Goal: Information Seeking & Learning: Learn about a topic

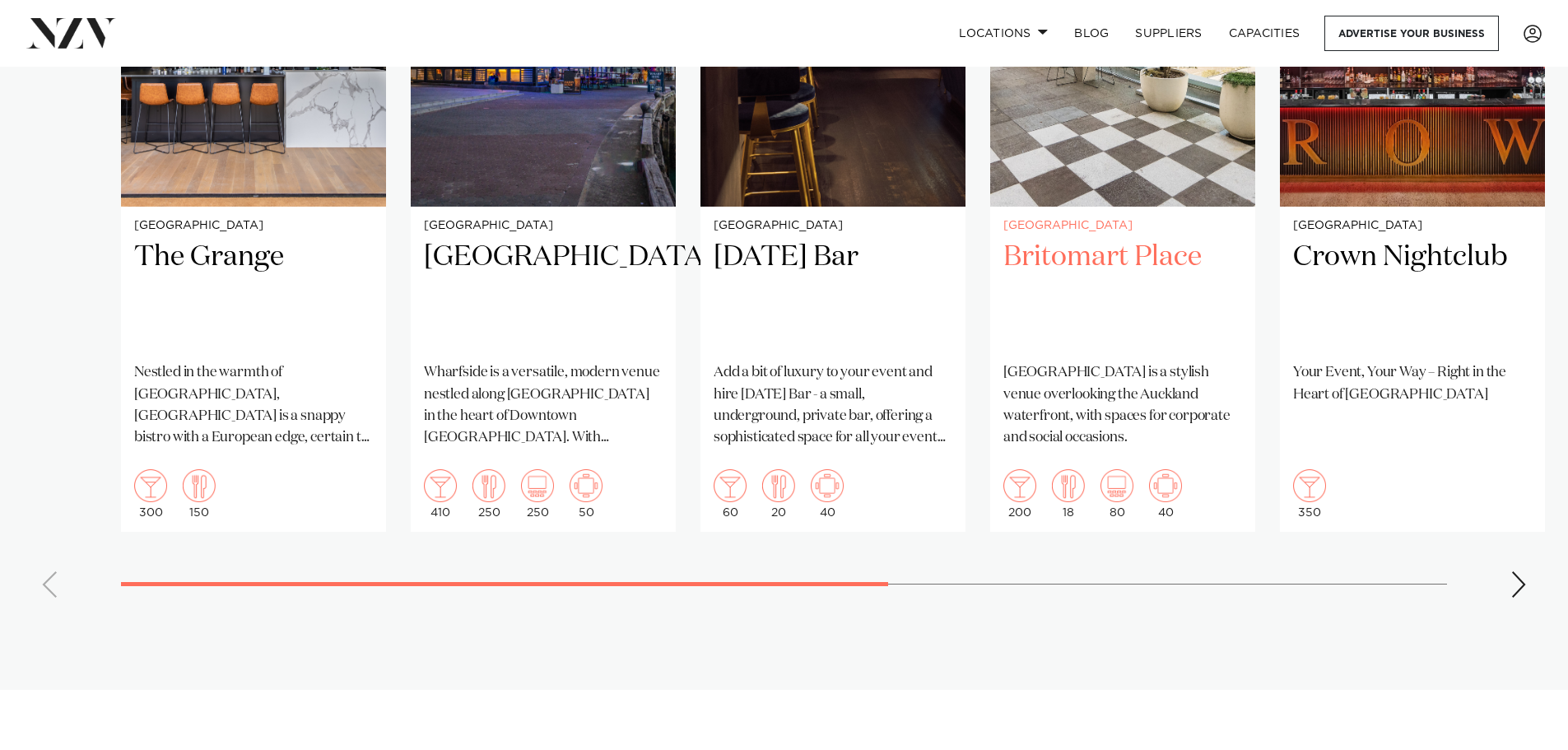
scroll to position [1317, 0]
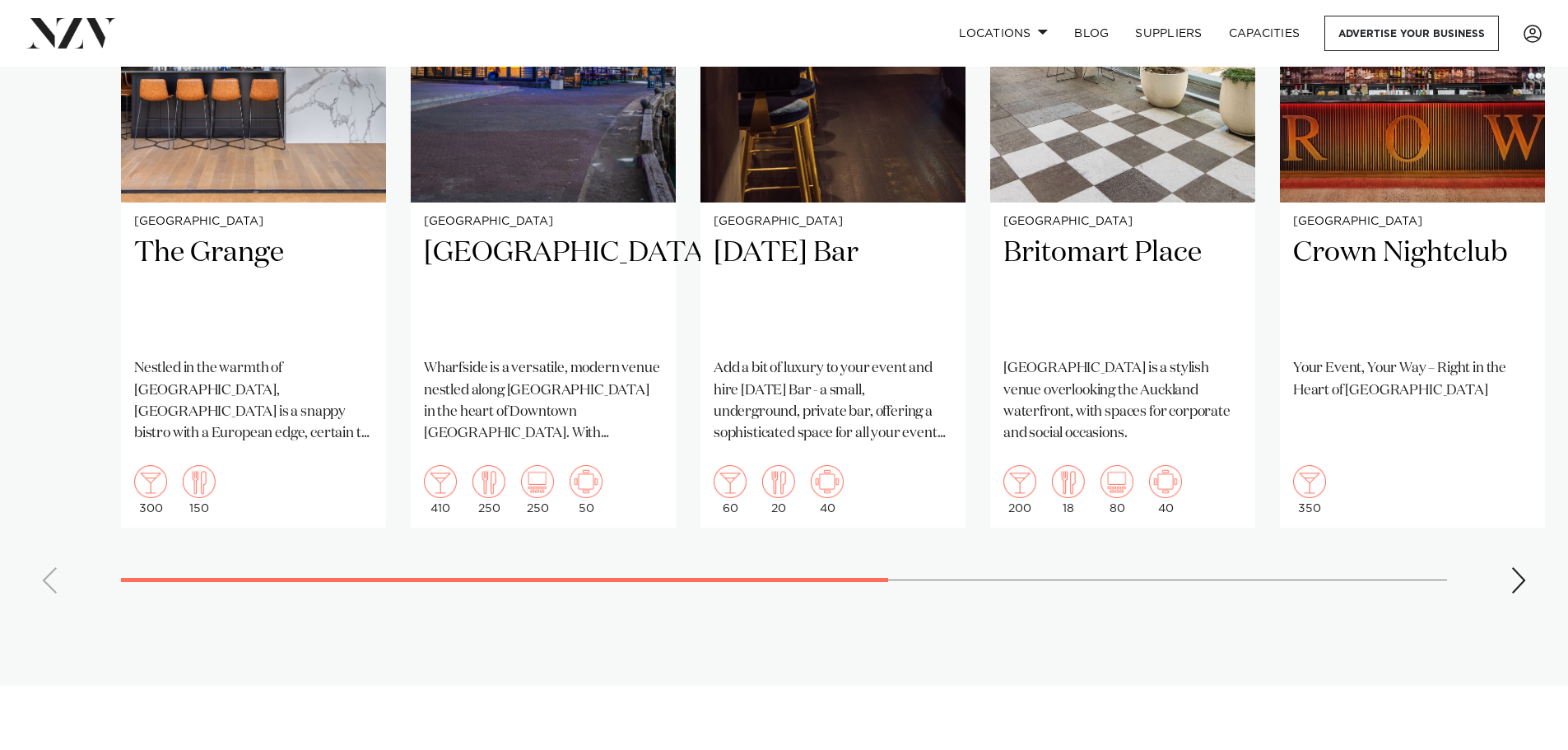
click at [1512, 582] on div "Next slide" at bounding box center [1519, 579] width 16 height 26
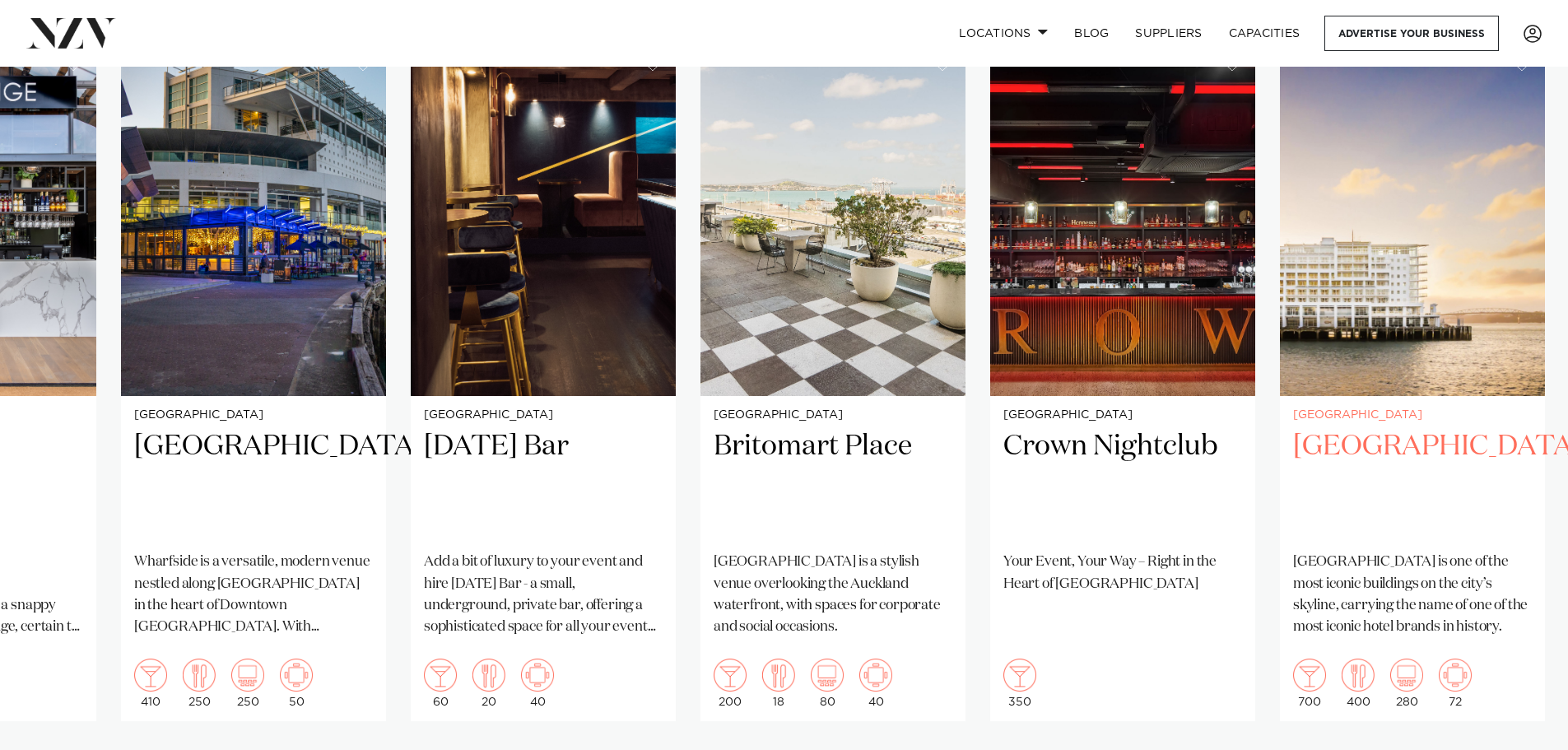
scroll to position [1153, 0]
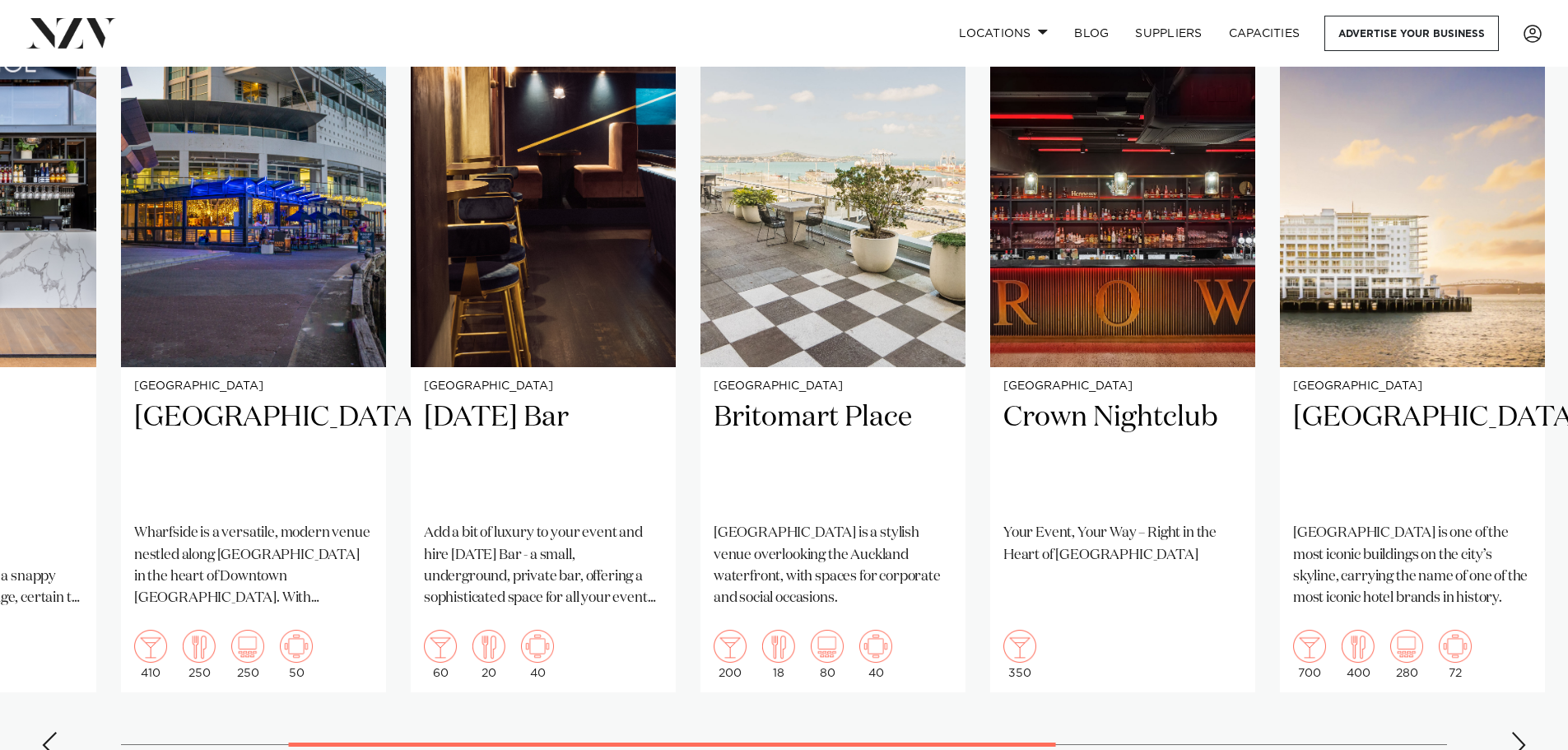
click at [1513, 736] on div "Next slide" at bounding box center [1519, 745] width 16 height 26
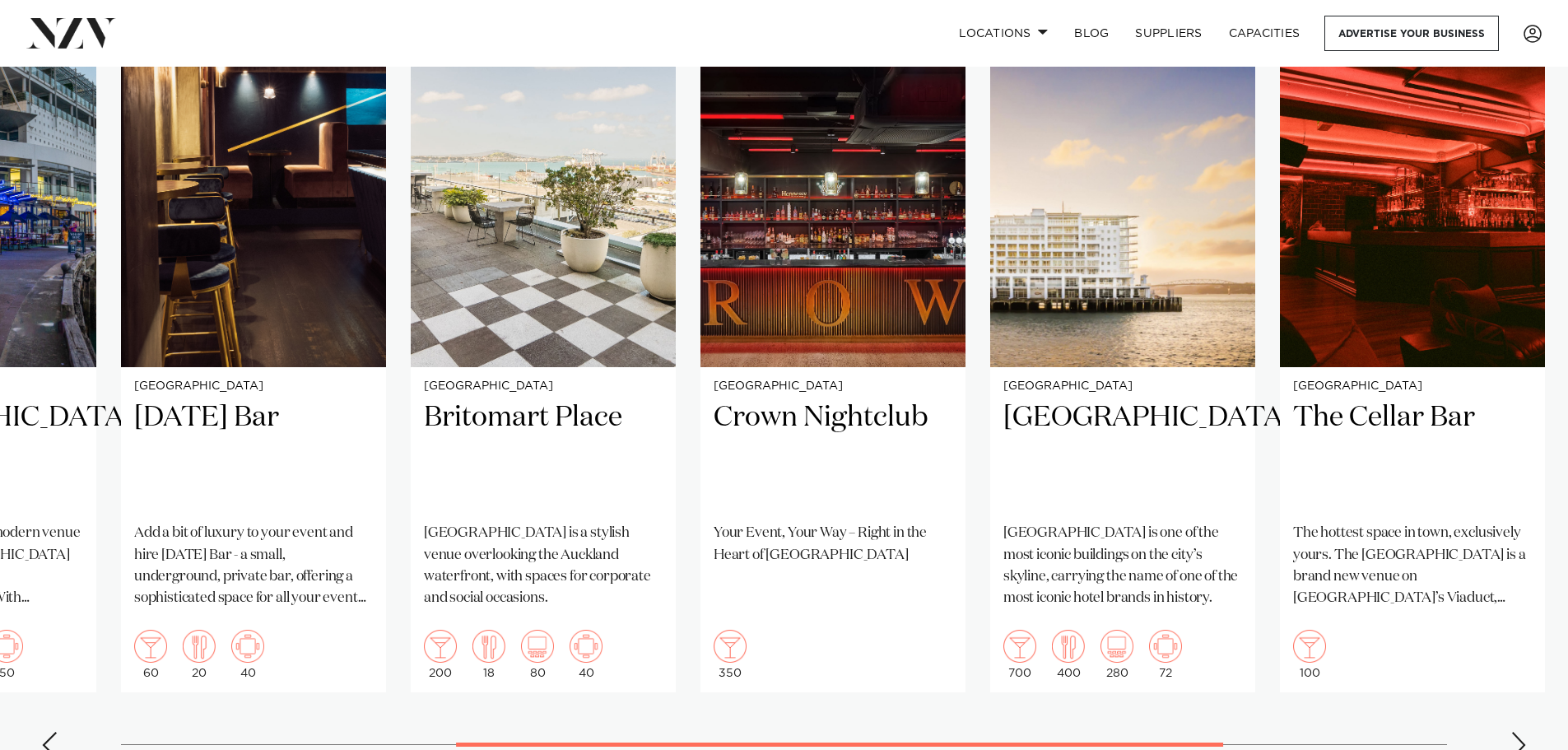
click at [1513, 736] on div "Next slide" at bounding box center [1519, 745] width 16 height 26
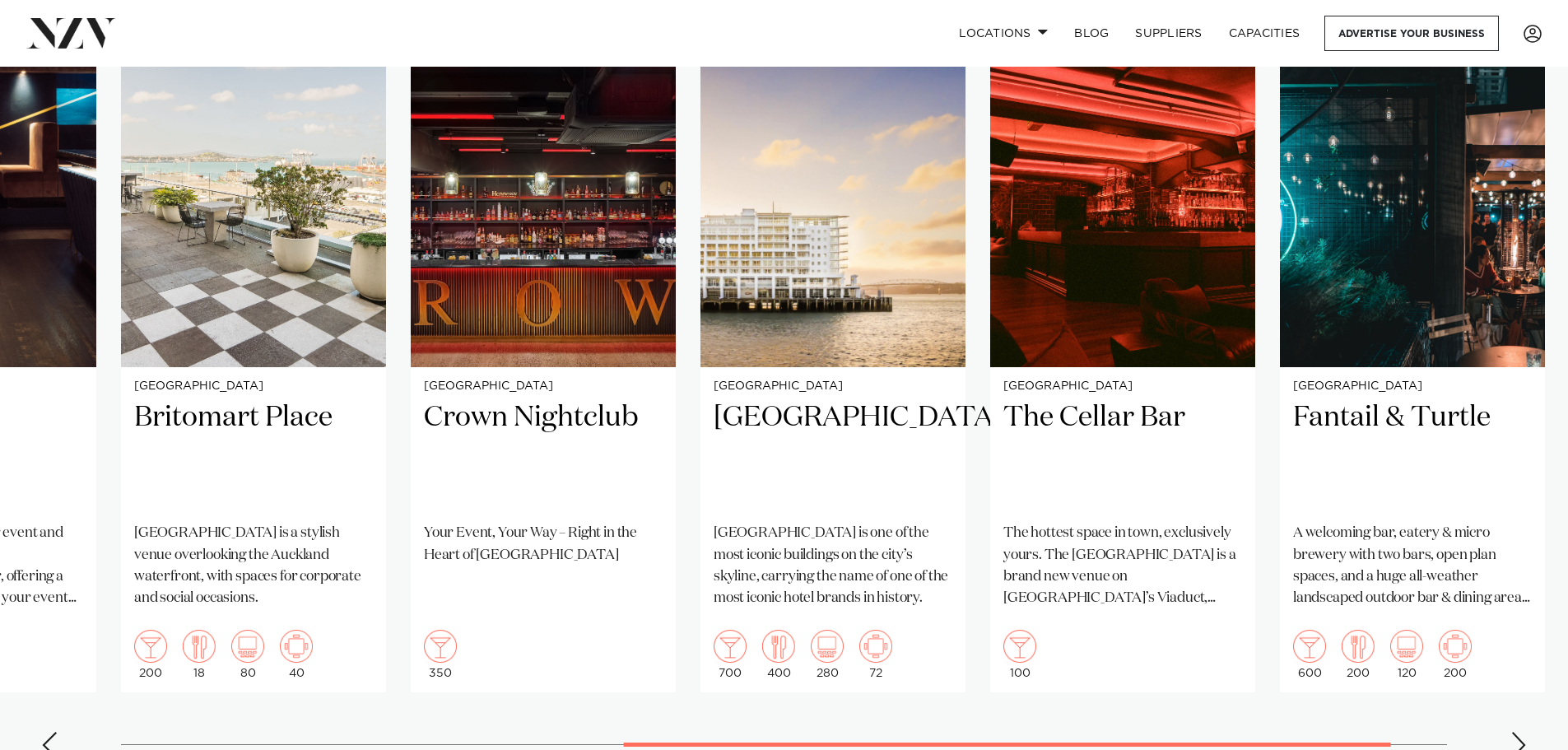
click at [1513, 737] on div "Next slide" at bounding box center [1519, 745] width 16 height 26
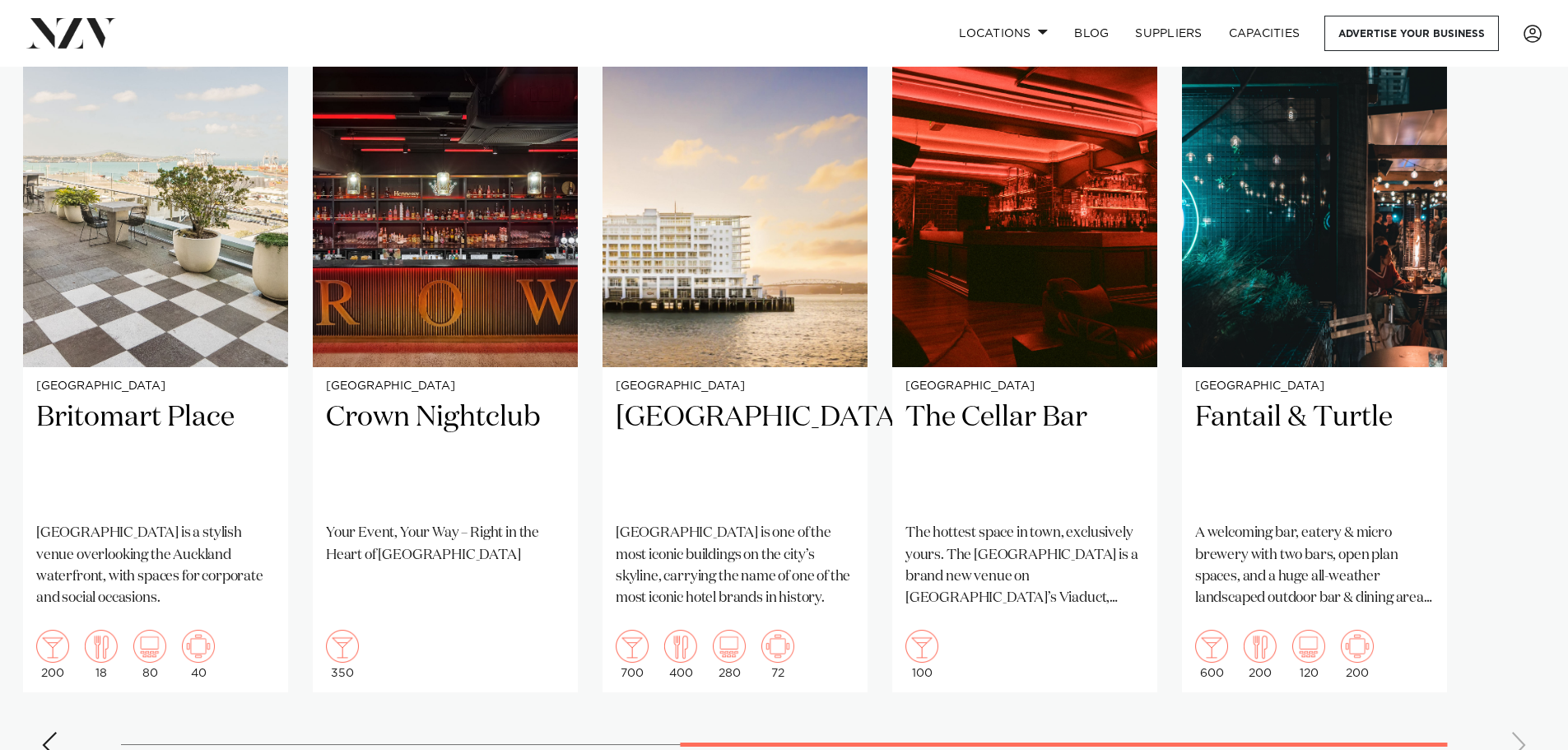
click at [1513, 737] on swiper-container "Auckland The Grange Nestled in the warmth of Takapuna, The Grange is a snappy b…" at bounding box center [784, 392] width 1568 height 760
click at [965, 426] on h2 "The Cellar Bar" at bounding box center [1025, 454] width 238 height 111
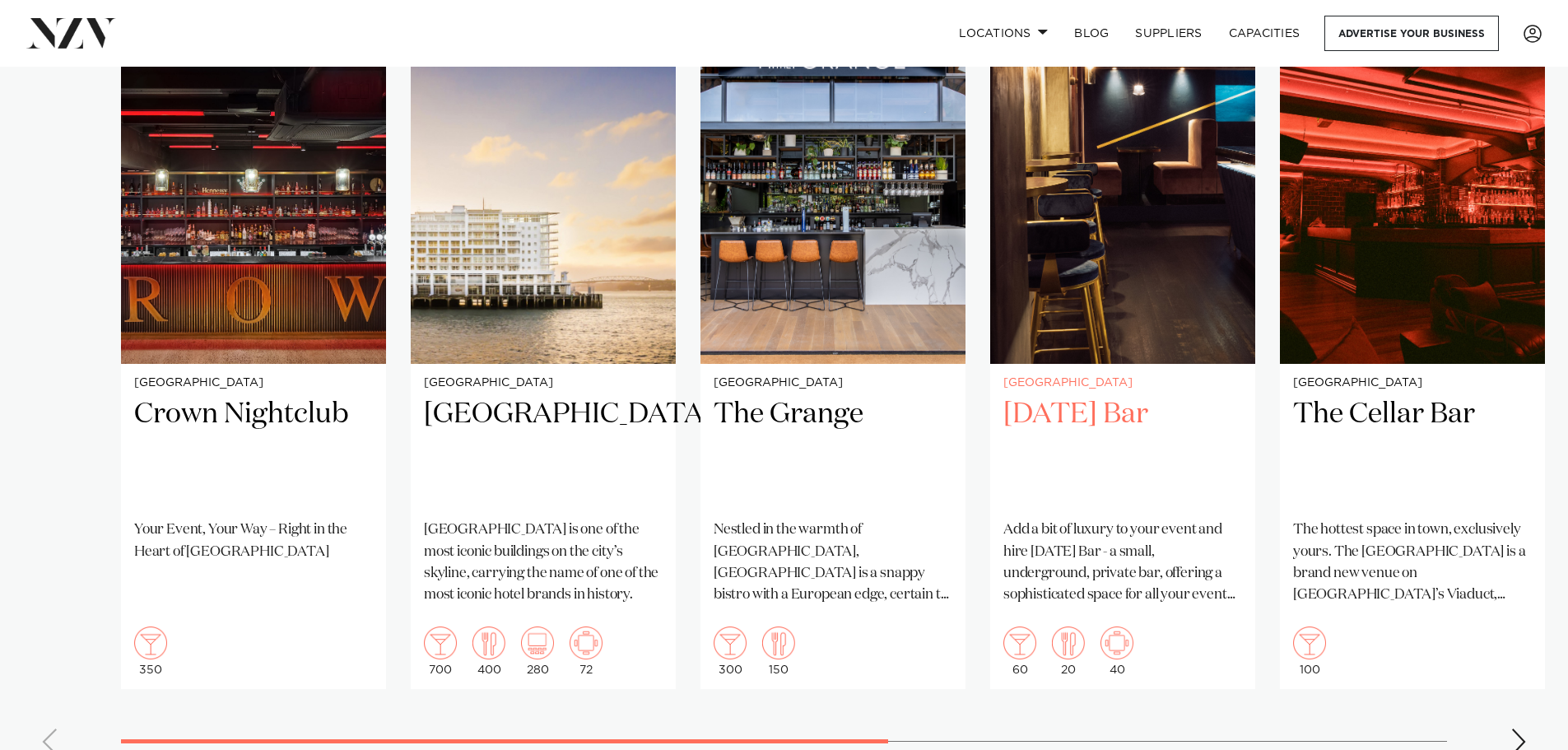
scroll to position [1235, 0]
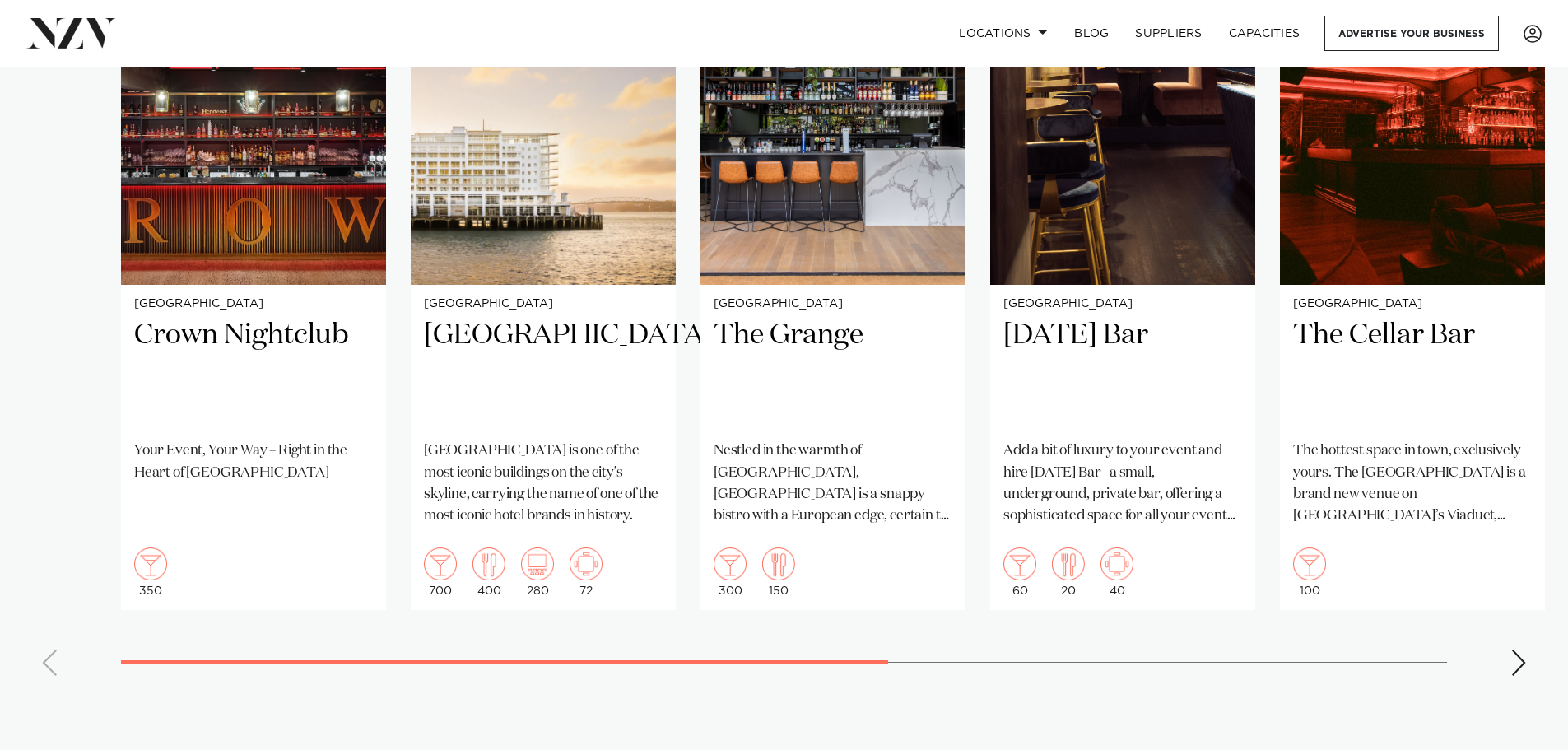
click at [1527, 665] on swiper-container "Auckland Crown Nightclub Your Event, Your Way – Right in the Heart of Auckland …" at bounding box center [784, 310] width 1568 height 760
click at [1524, 663] on div "Next slide" at bounding box center [1519, 662] width 16 height 26
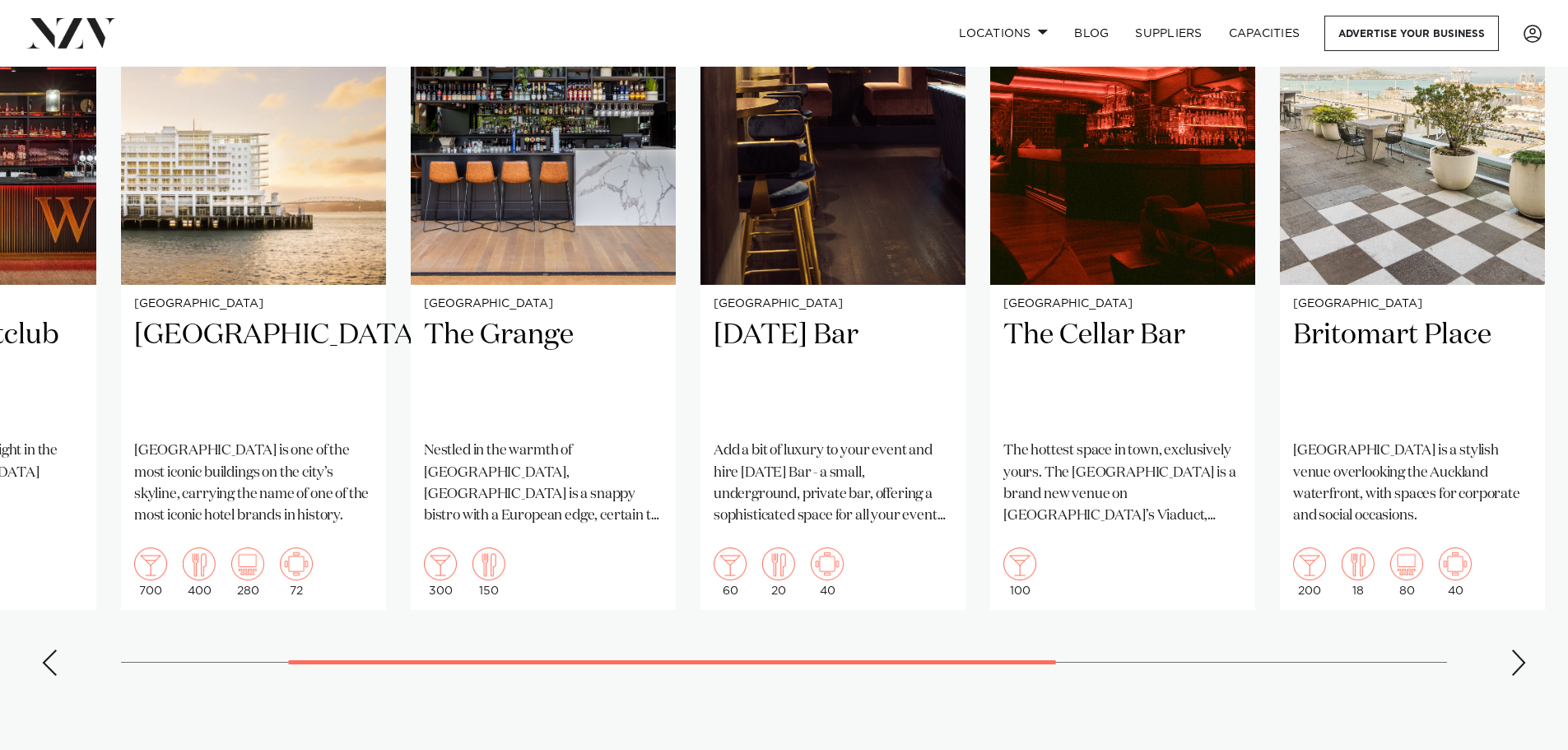
click at [1522, 662] on div "Next slide" at bounding box center [1519, 662] width 16 height 26
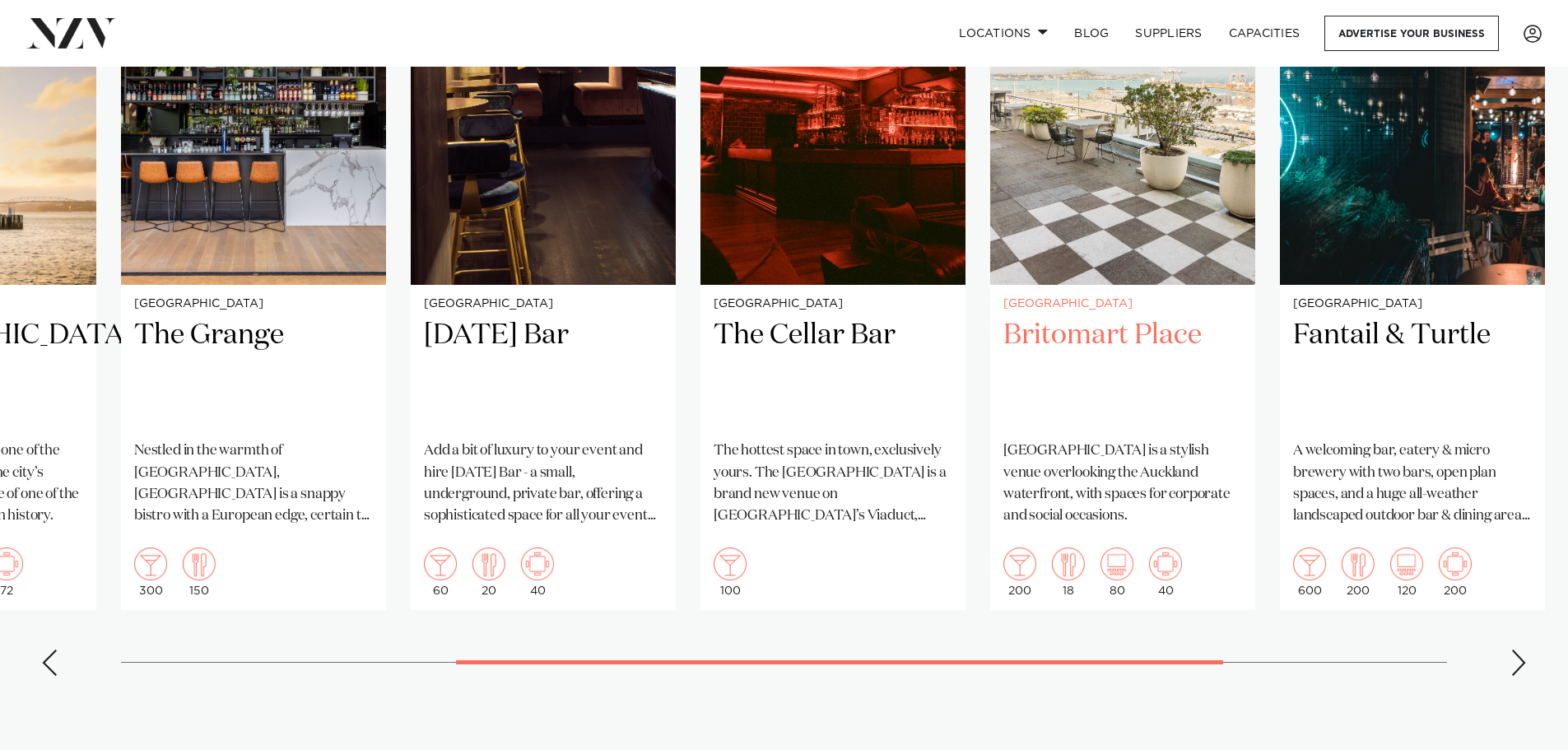
click at [1115, 335] on h2 "Britomart Place" at bounding box center [1123, 372] width 238 height 111
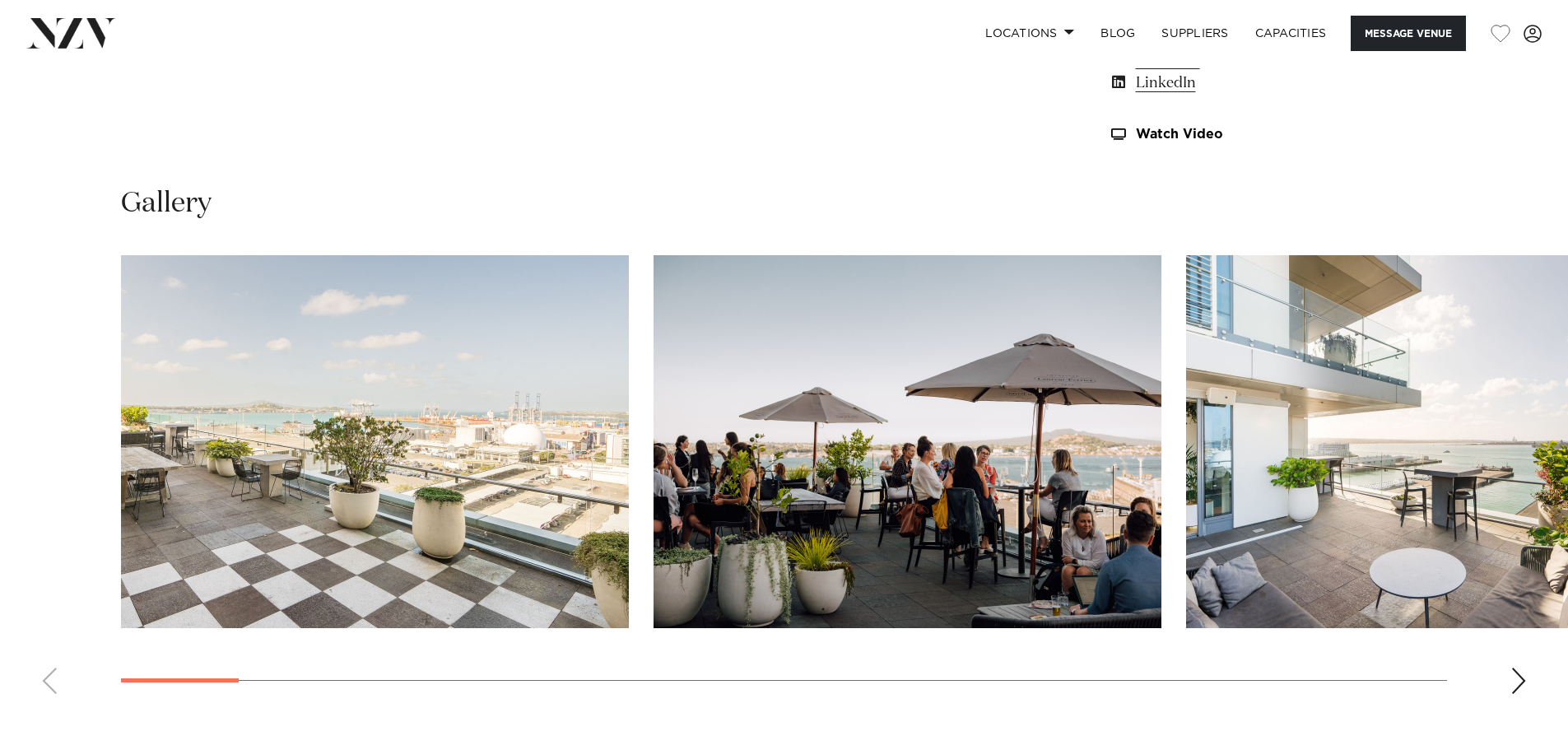
scroll to position [1564, 0]
click at [1521, 682] on div "Next slide" at bounding box center [1519, 681] width 16 height 26
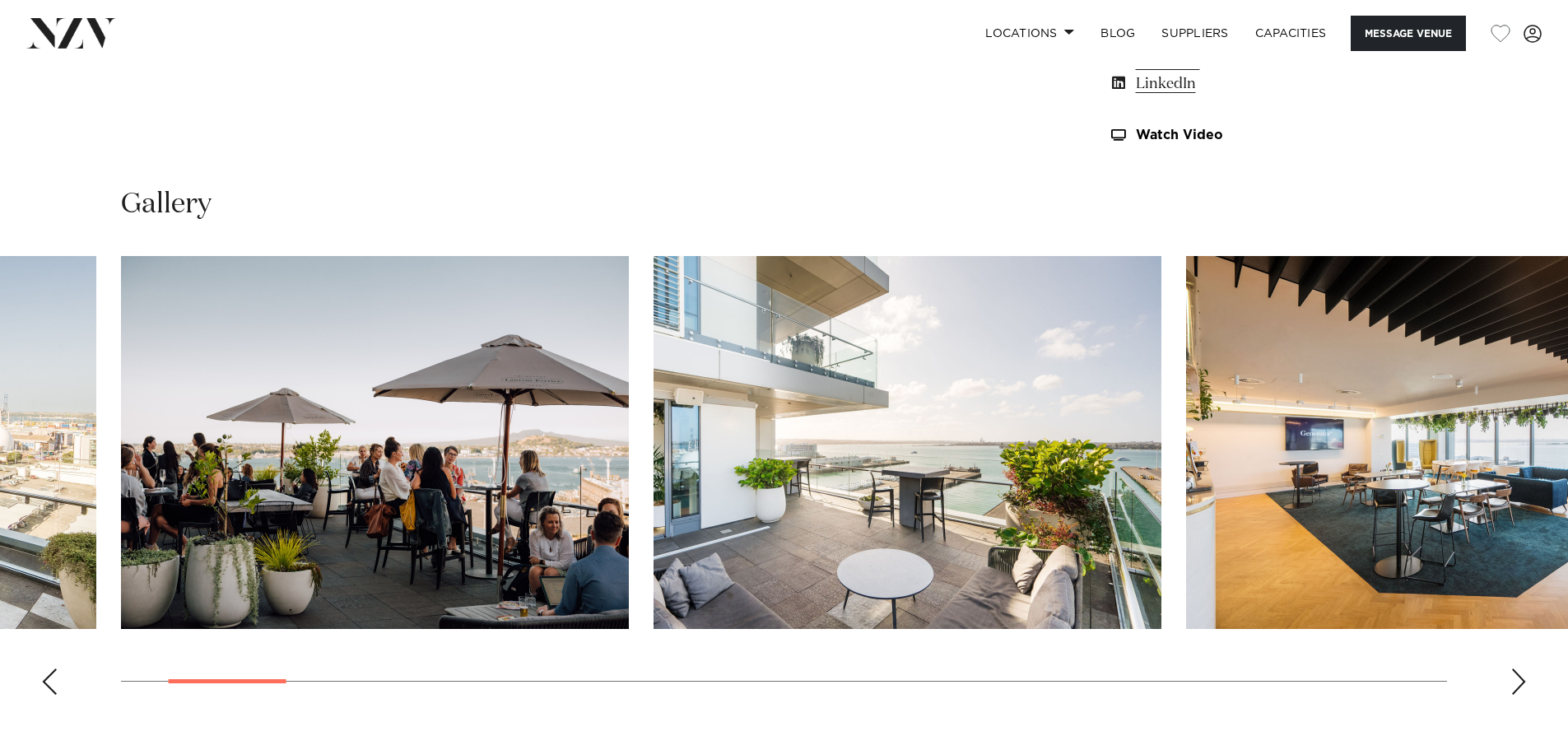
click at [1521, 682] on div "Next slide" at bounding box center [1519, 681] width 16 height 26
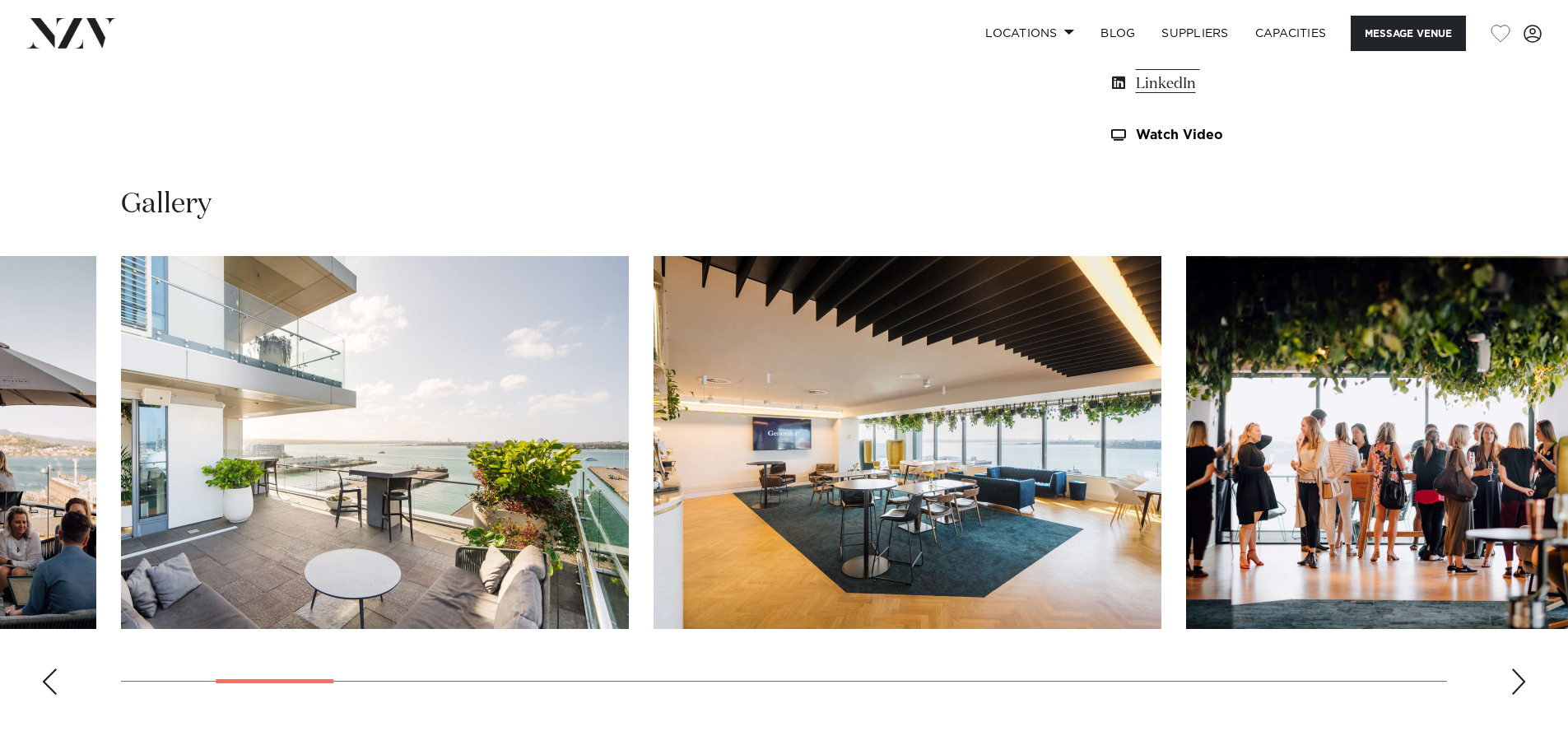
click at [1521, 682] on div "Next slide" at bounding box center [1519, 681] width 16 height 26
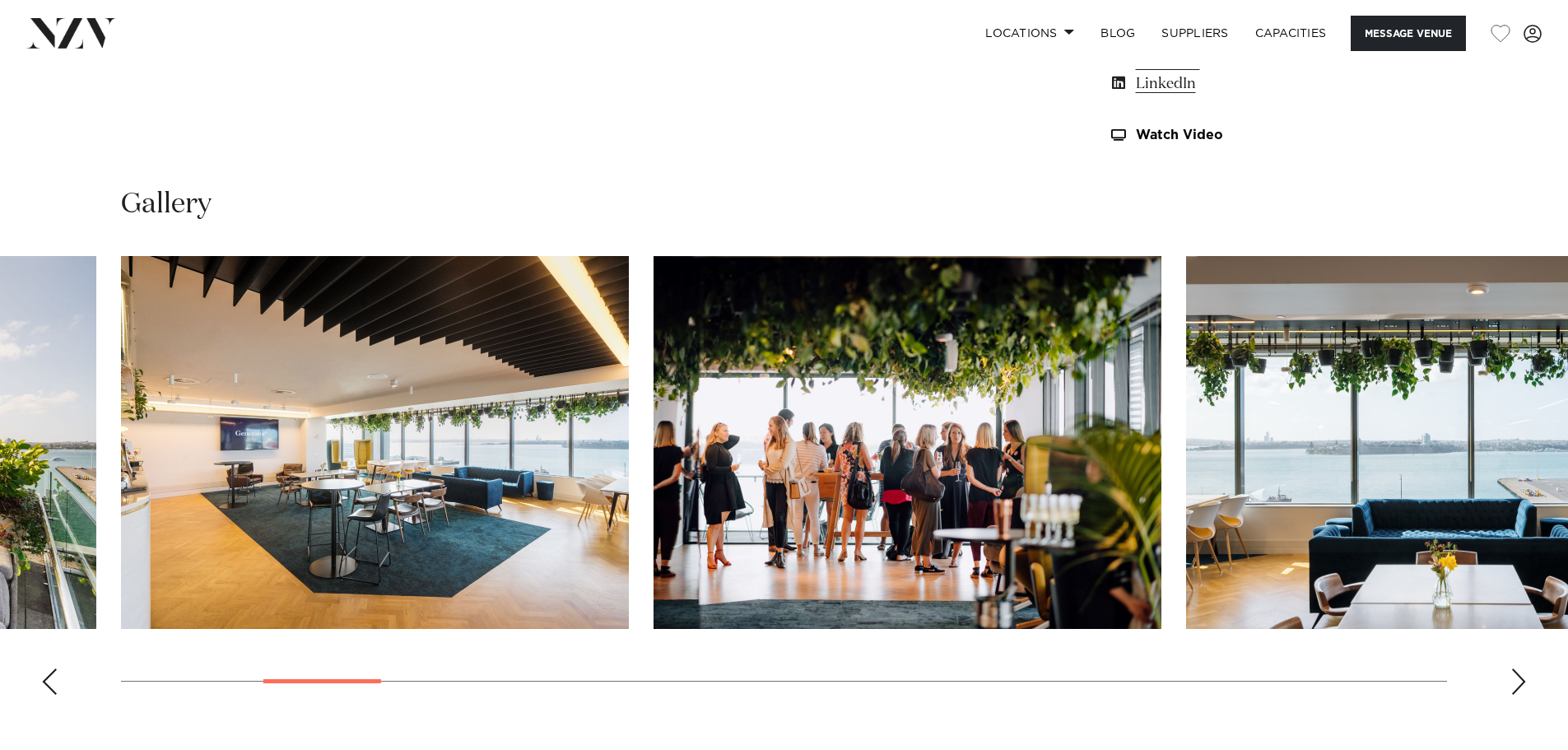
click at [1521, 682] on div "Next slide" at bounding box center [1519, 681] width 16 height 26
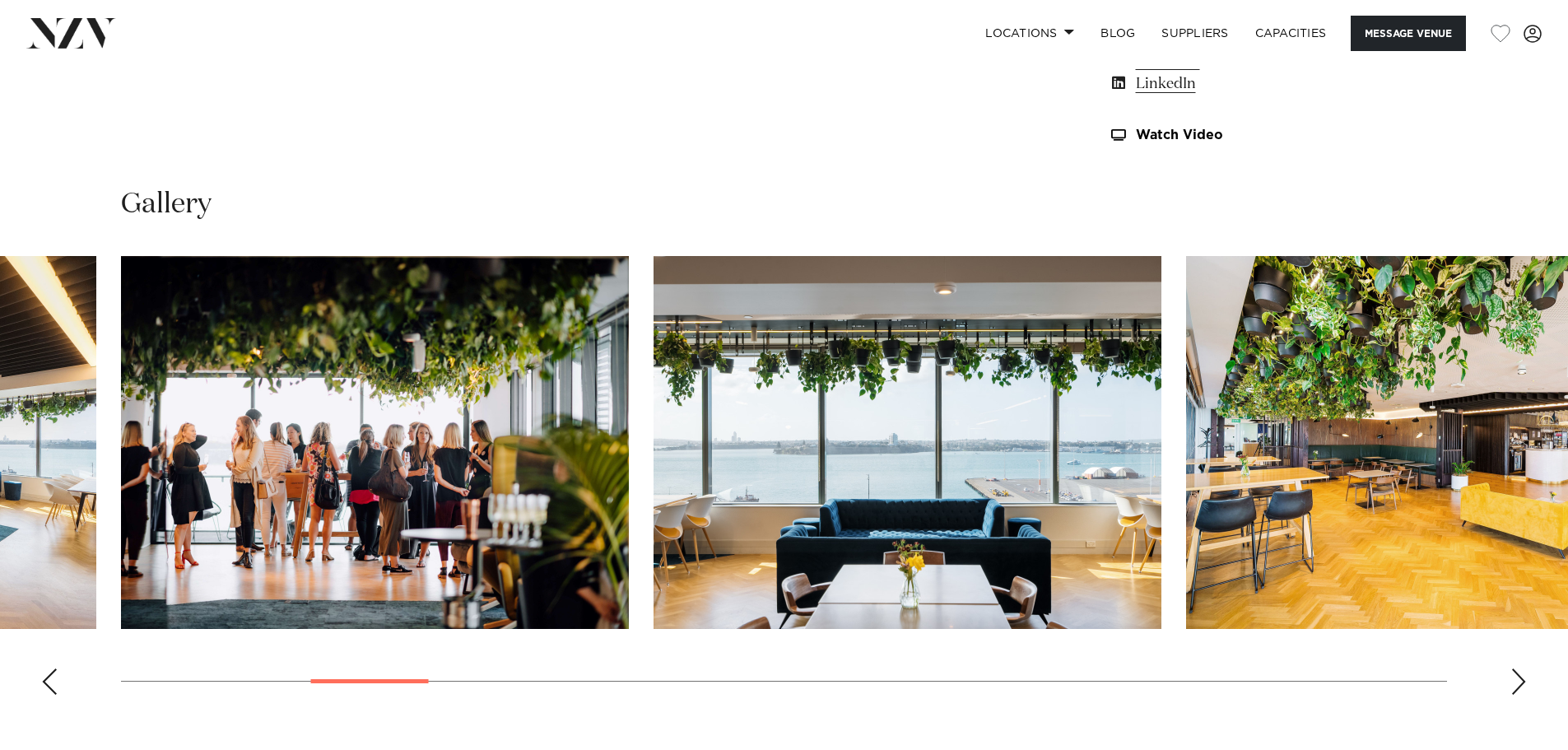
click at [1521, 682] on div "Next slide" at bounding box center [1519, 681] width 16 height 26
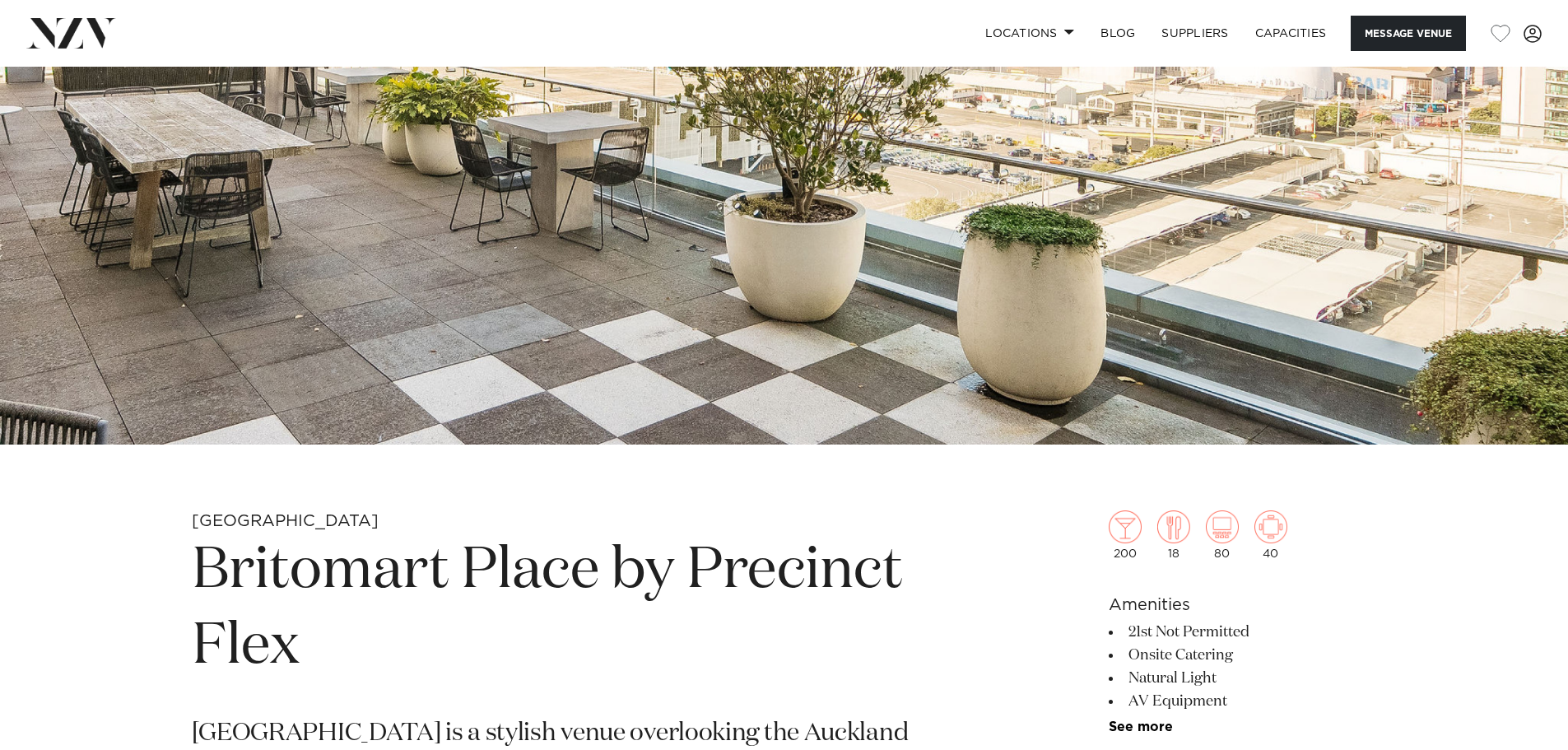
scroll to position [494, 0]
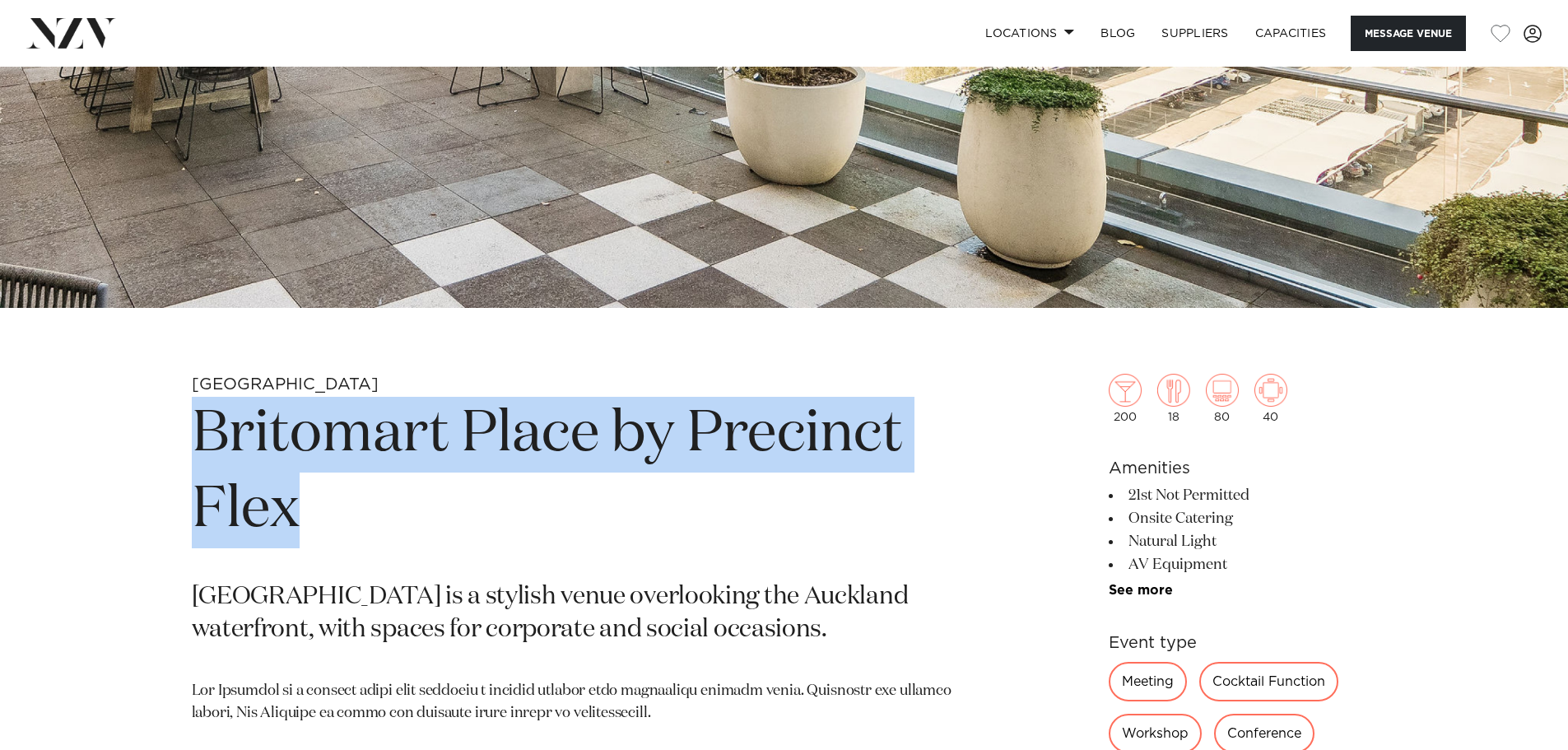
drag, startPoint x: 300, startPoint y: 515, endPoint x: 207, endPoint y: 449, distance: 114.0
click at [207, 449] on h1 "Britomart Place by Precinct Flex" at bounding box center [592, 473] width 801 height 152
copy h1 "Britomart Place by Precinct Flex"
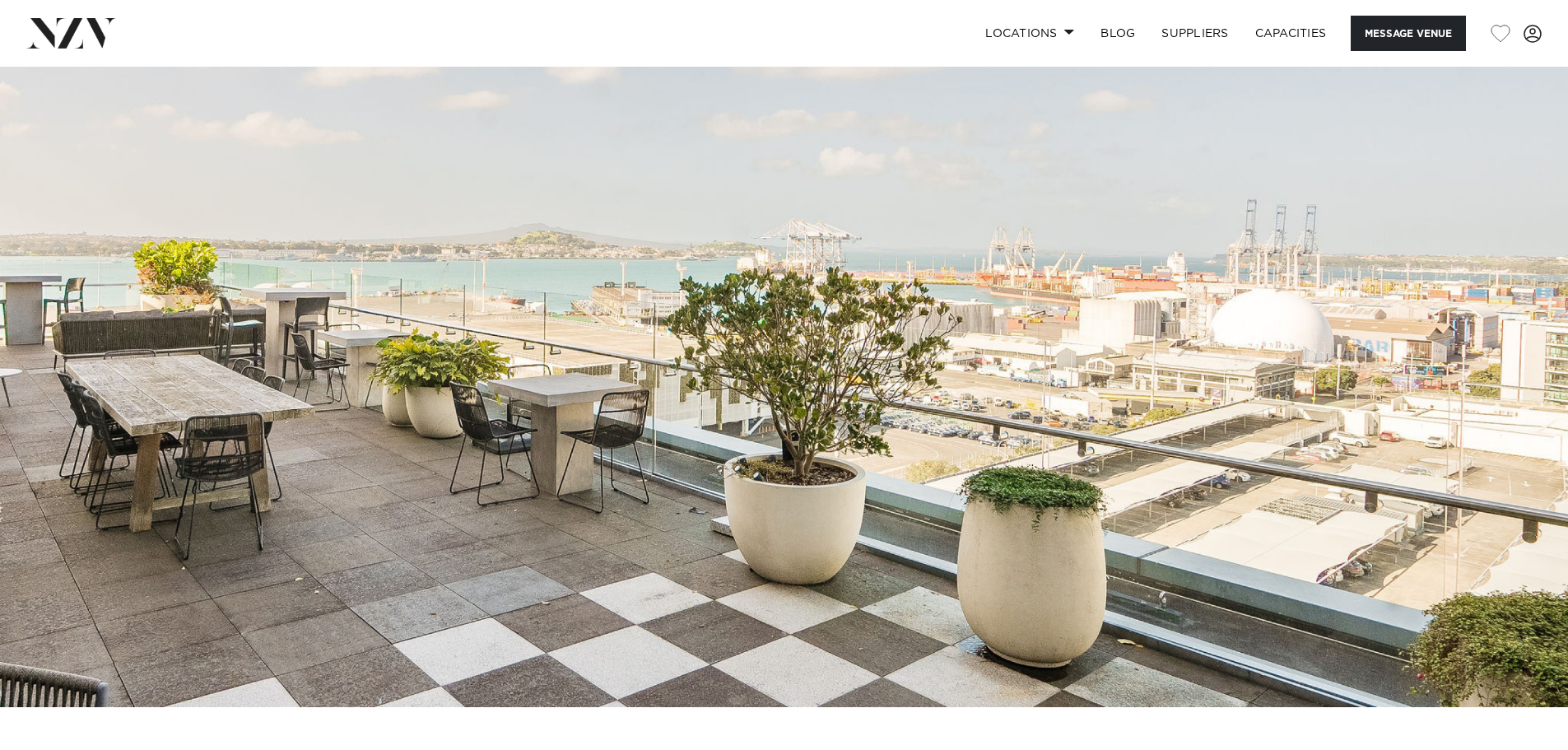
scroll to position [0, 0]
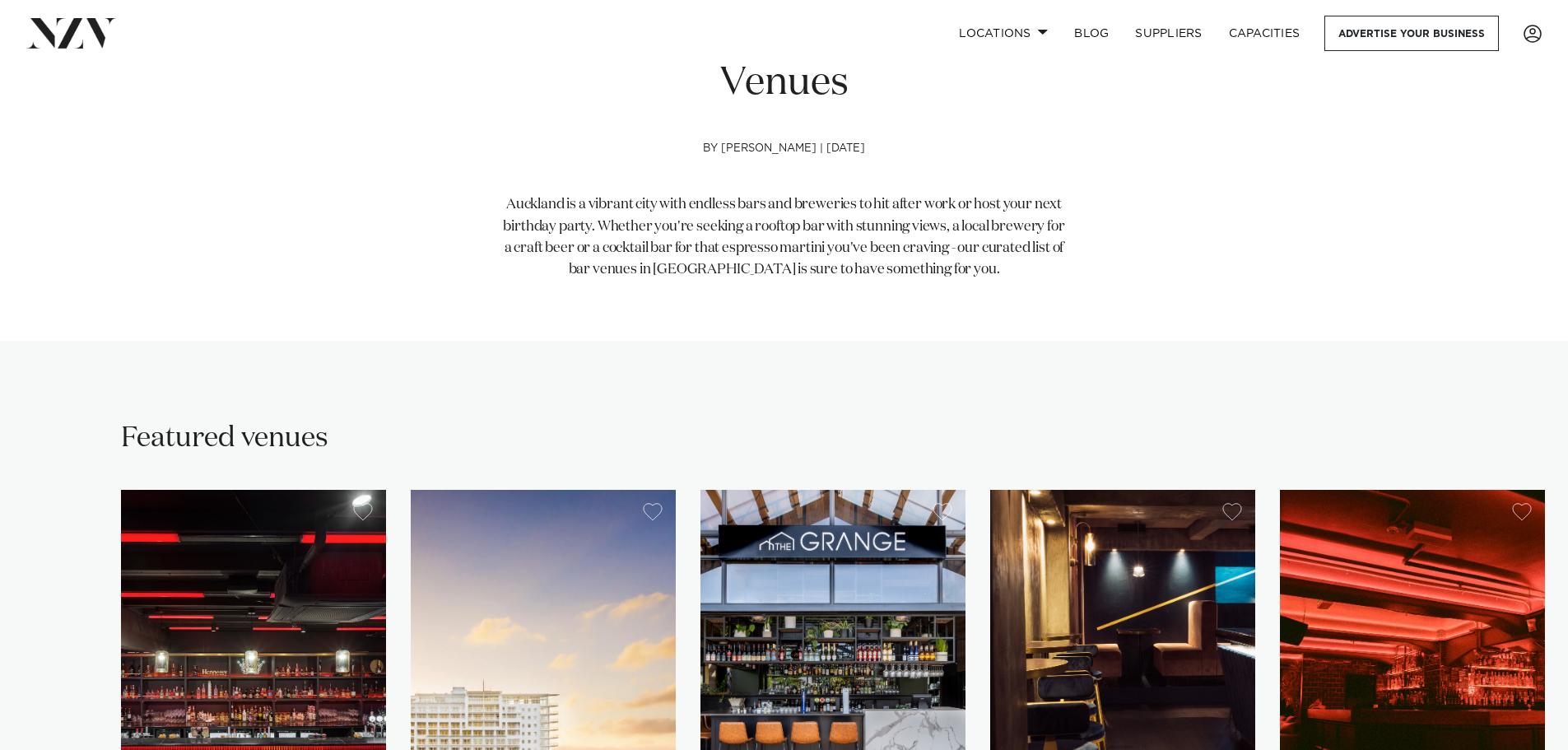
scroll to position [659, 0]
